Goal: Transaction & Acquisition: Purchase product/service

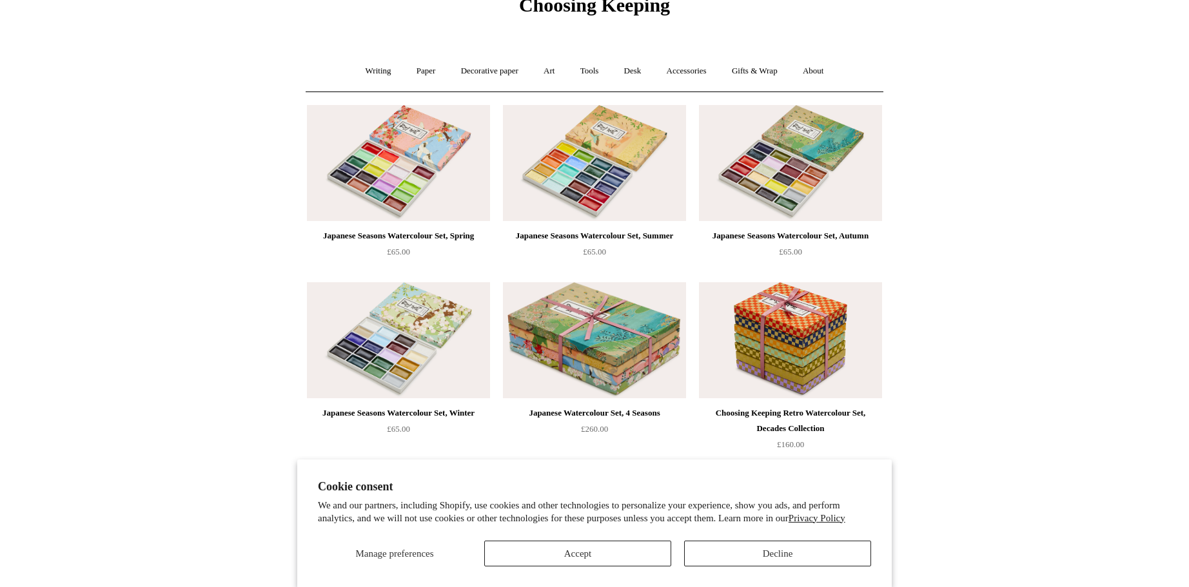
scroll to position [64, 0]
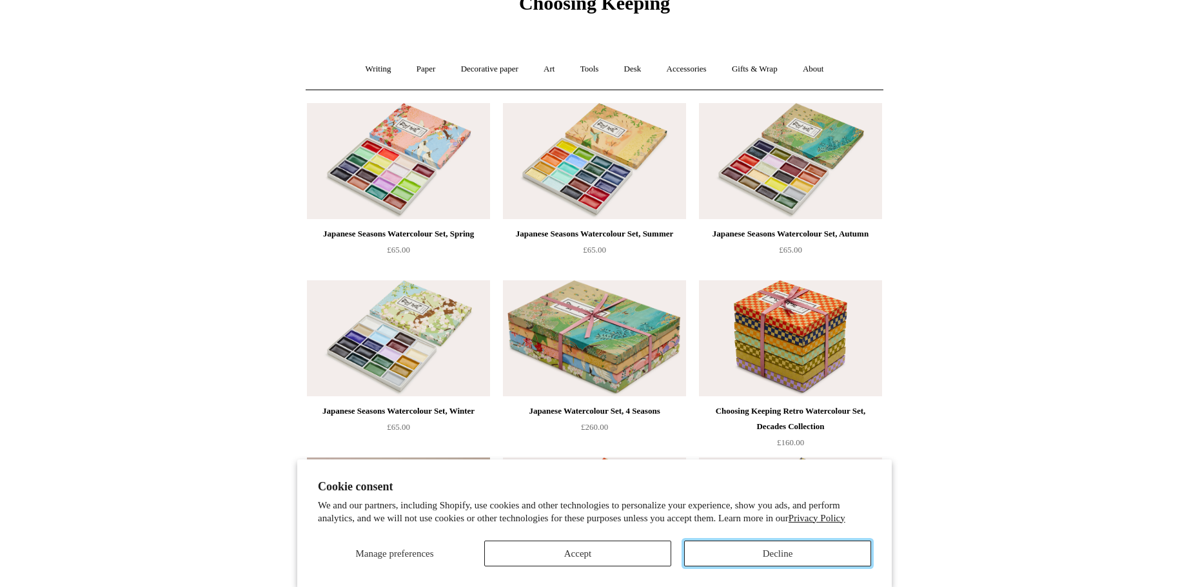
click at [783, 554] on button "Decline" at bounding box center [777, 554] width 187 height 26
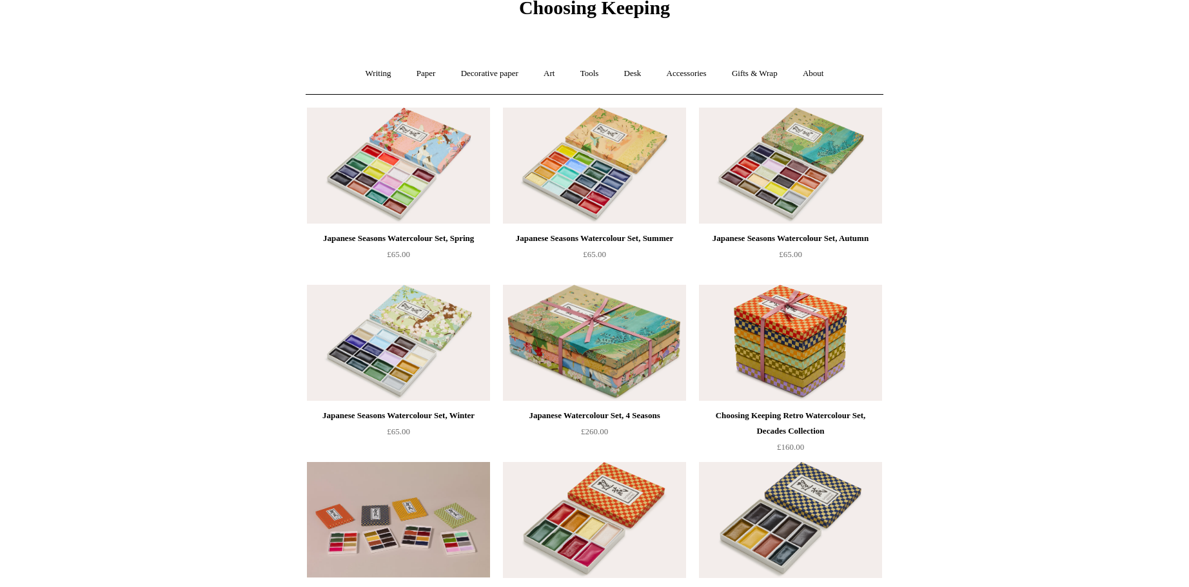
scroll to position [0, 0]
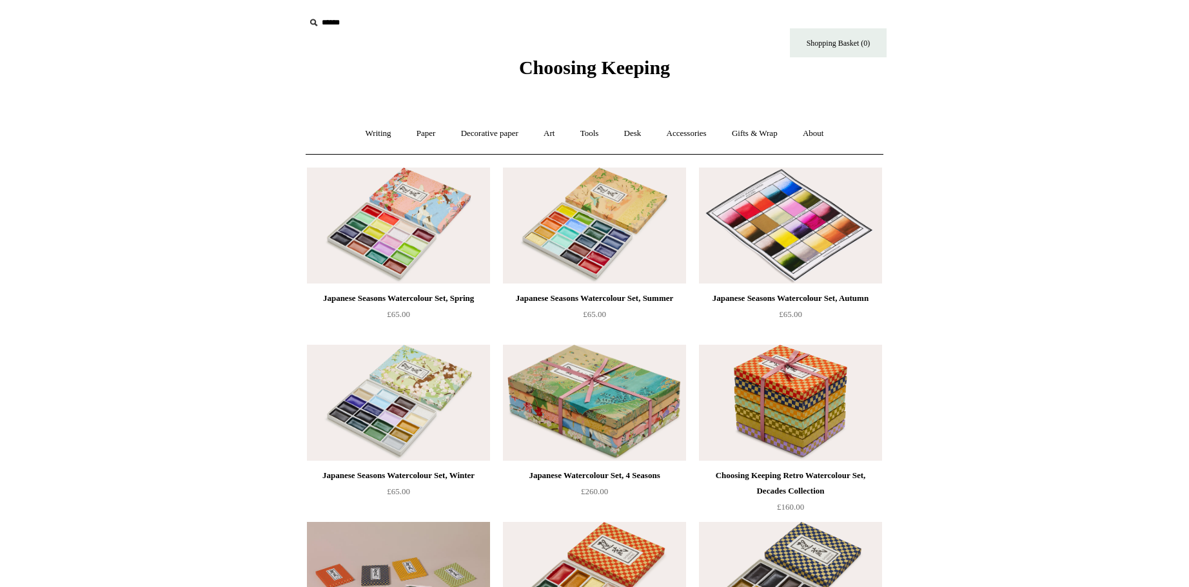
click at [777, 210] on img at bounding box center [790, 226] width 183 height 116
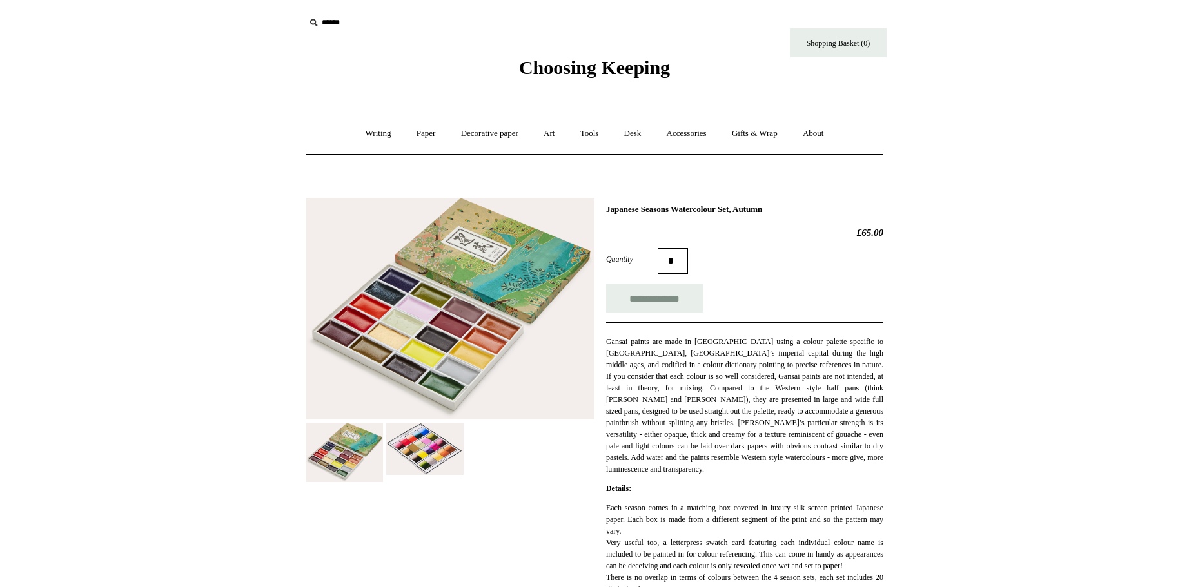
click at [430, 455] on img at bounding box center [424, 449] width 77 height 52
